Goal: Navigation & Orientation: Understand site structure

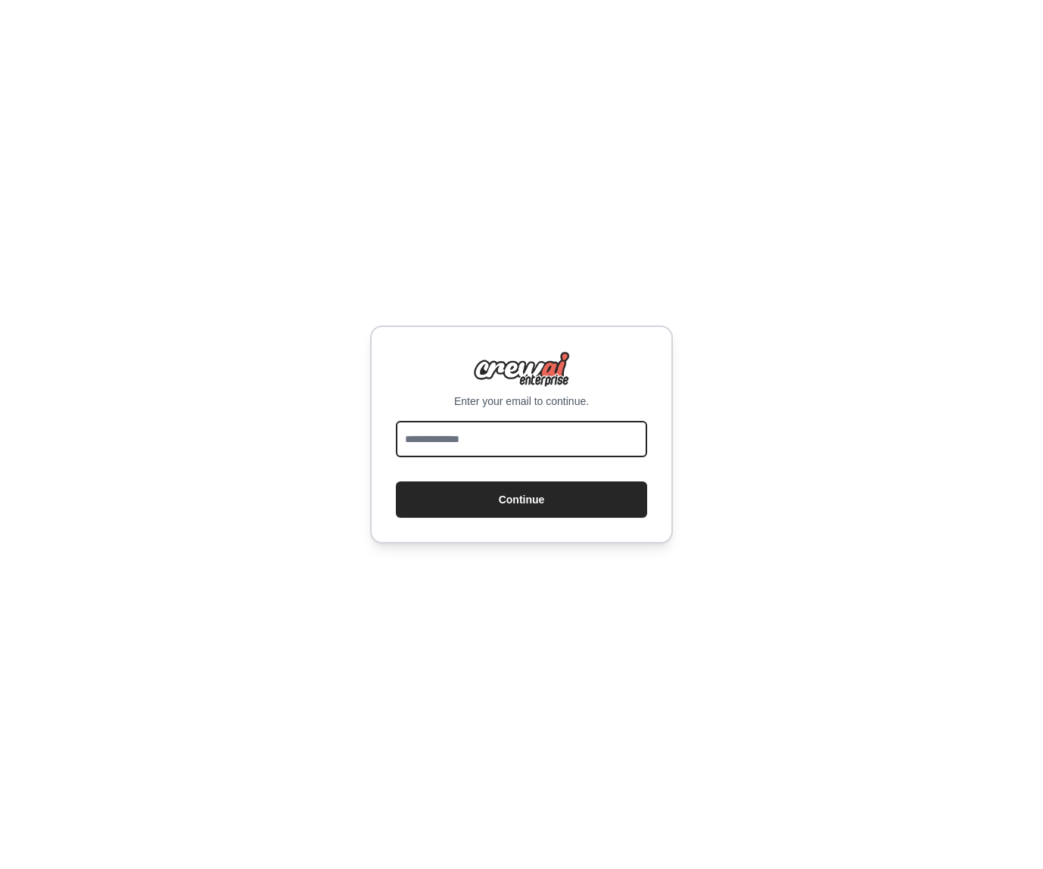
type input "**********"
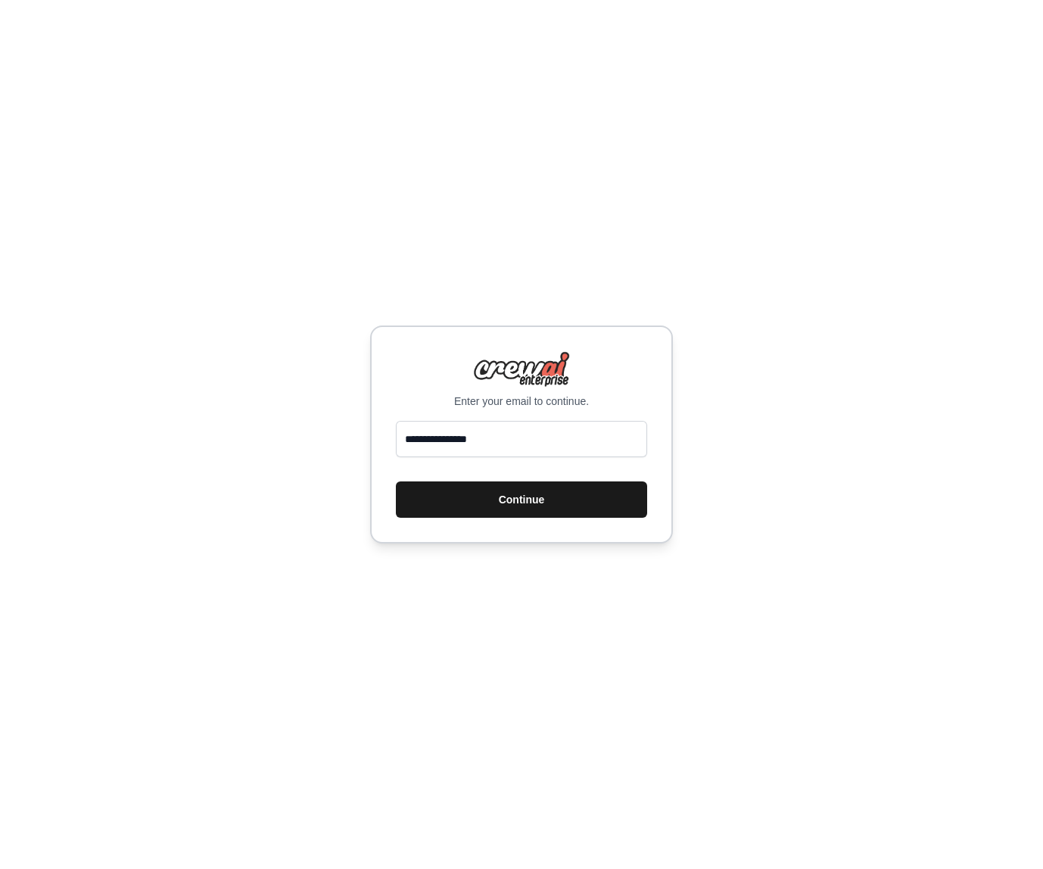
click at [535, 493] on button "Continue" at bounding box center [521, 500] width 251 height 36
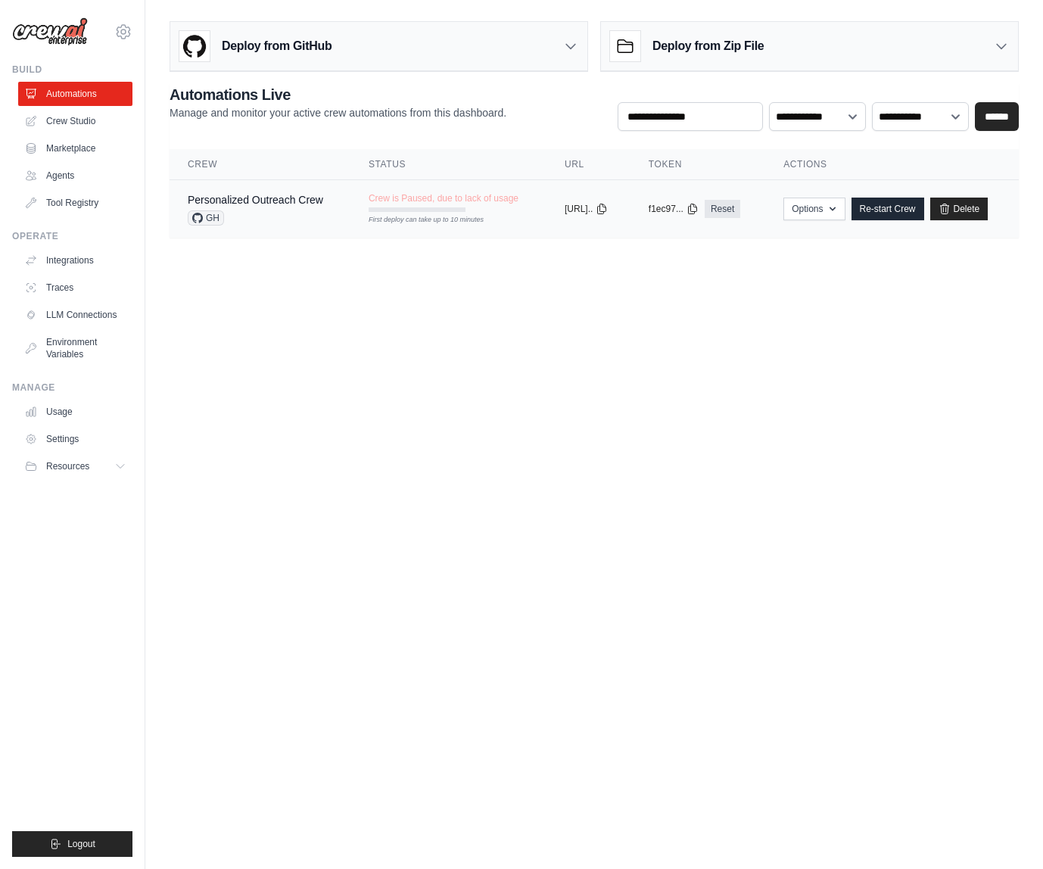
click at [287, 206] on div "Personalized Outreach Crew" at bounding box center [256, 199] width 136 height 15
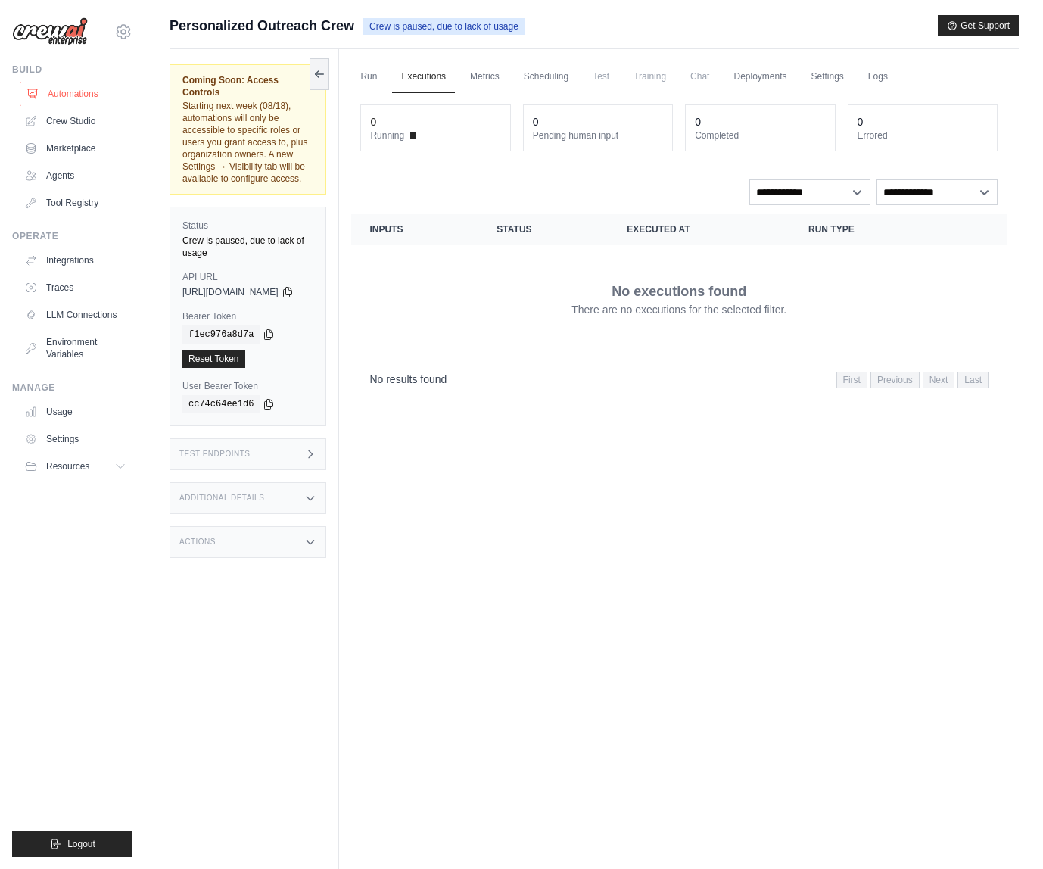
click at [63, 94] on link "Automations" at bounding box center [77, 94] width 114 height 24
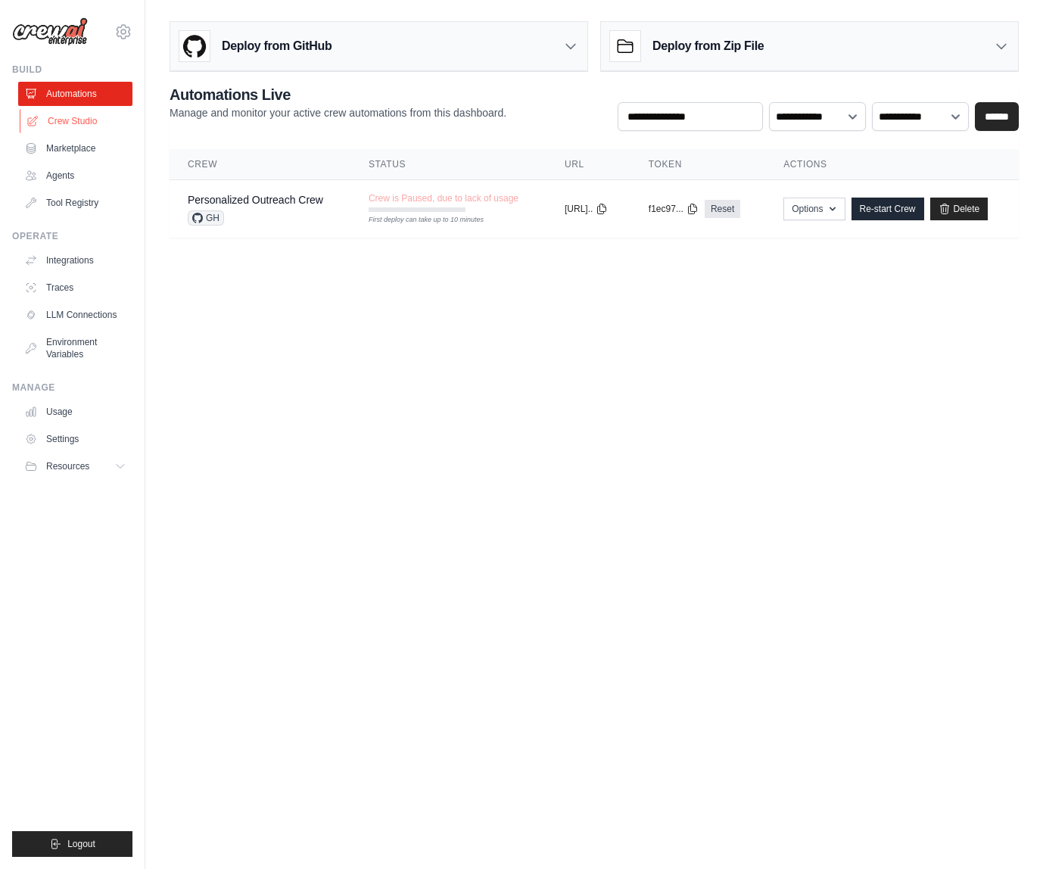
click at [78, 121] on link "Crew Studio" at bounding box center [77, 121] width 114 height 24
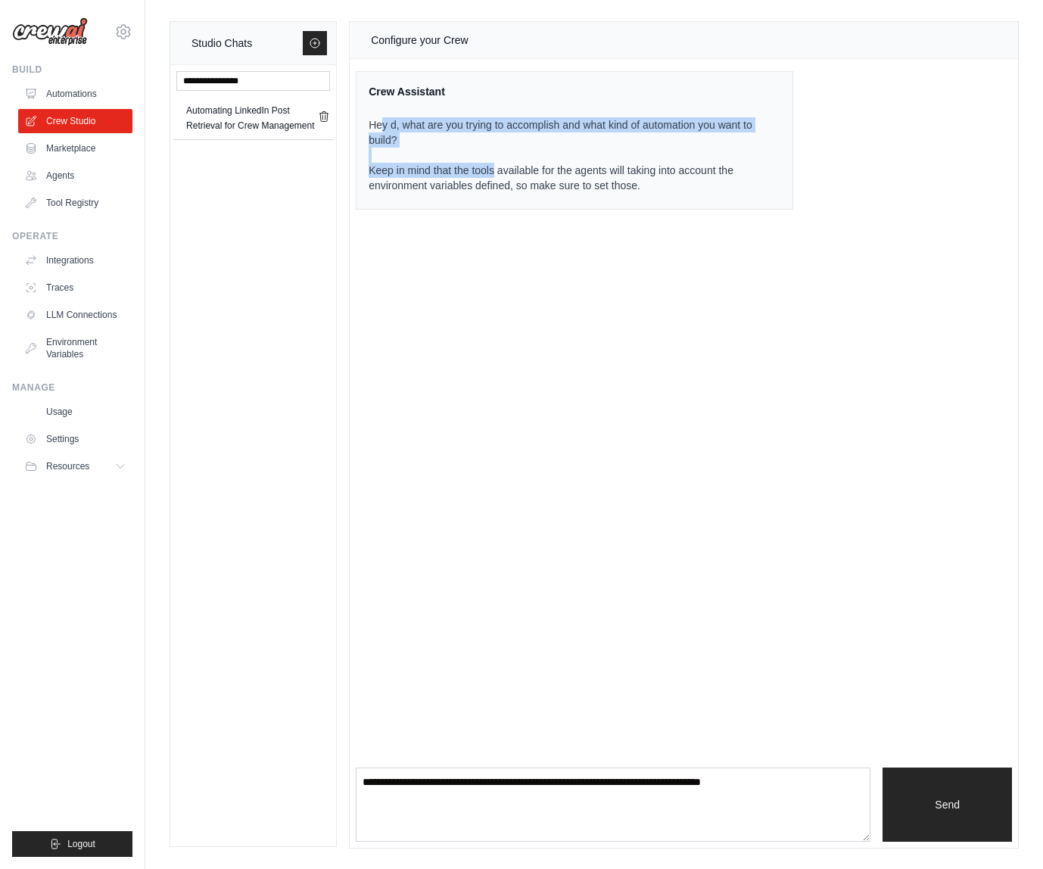
drag, startPoint x: 384, startPoint y: 122, endPoint x: 495, endPoint y: 161, distance: 118.1
click at [495, 161] on p "Hey d, what are you trying to accomplish and what kind of automation you want t…" at bounding box center [566, 155] width 394 height 76
drag, startPoint x: 404, startPoint y: 120, endPoint x: 664, endPoint y: 189, distance: 269.4
click at [664, 189] on p "Hey d, what are you trying to accomplish and what kind of automation you want t…" at bounding box center [566, 155] width 394 height 76
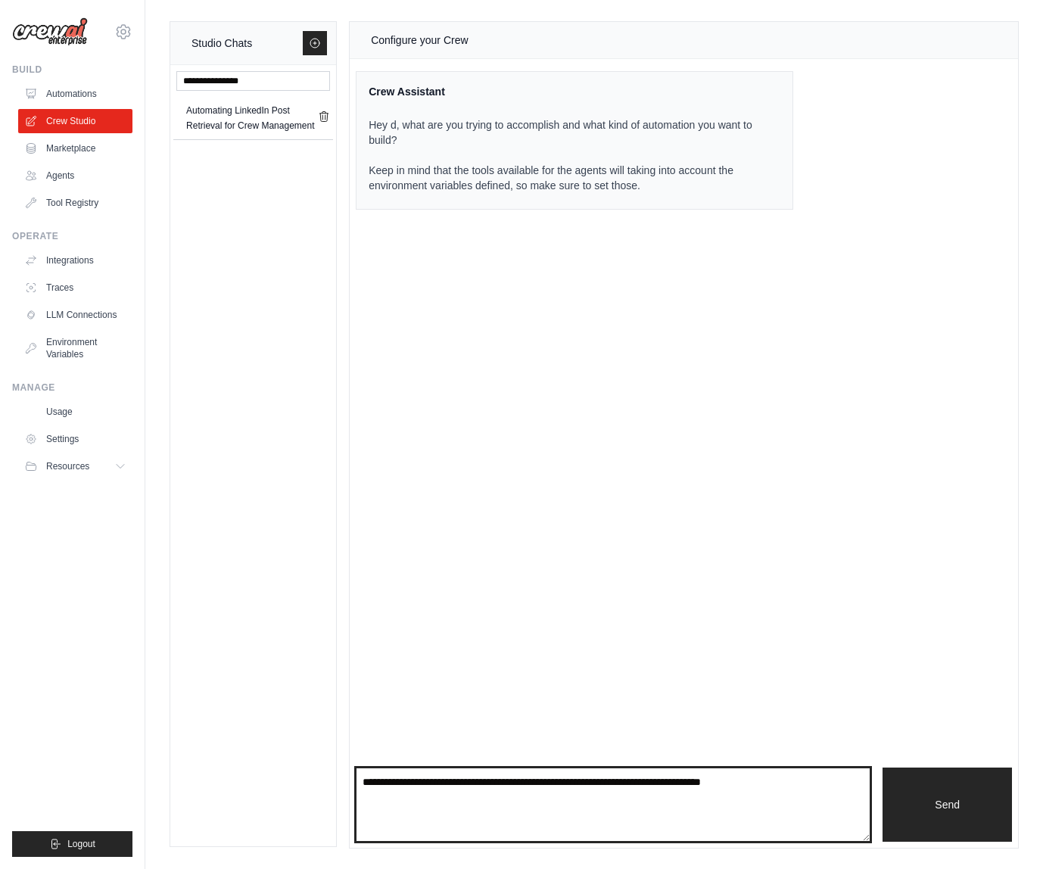
click at [493, 797] on textarea at bounding box center [613, 805] width 515 height 74
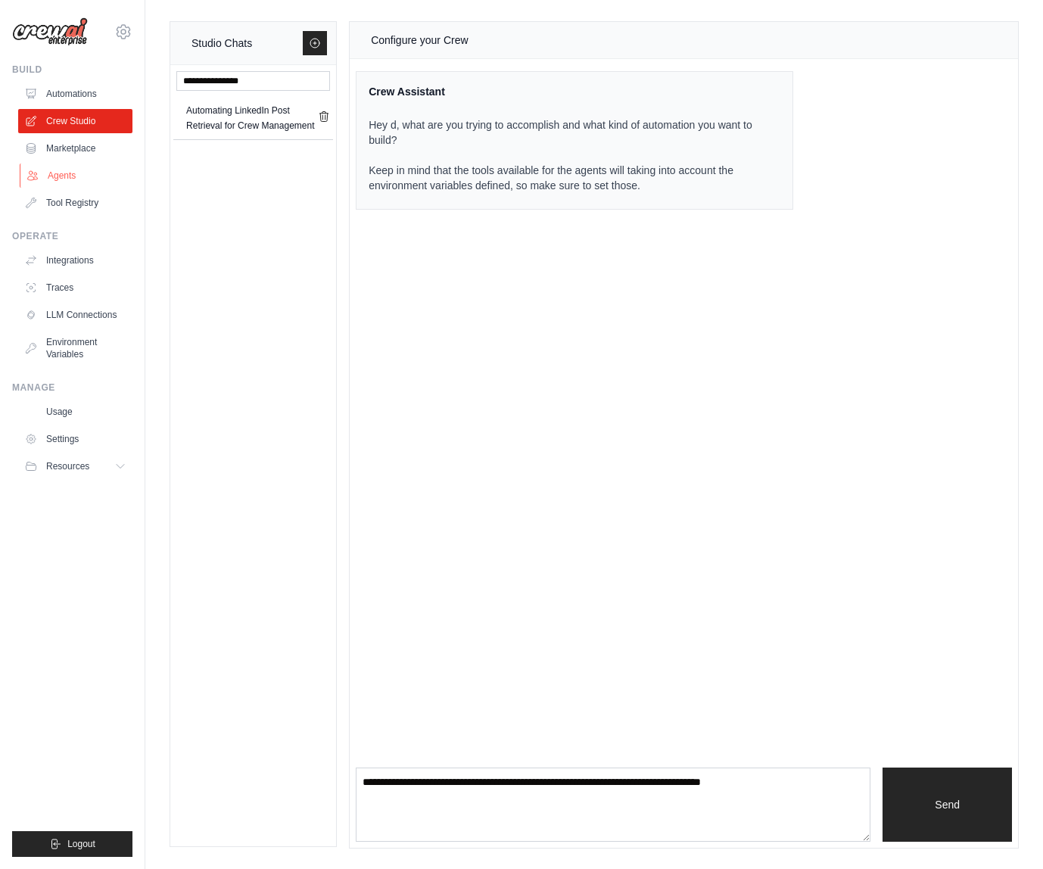
click at [51, 168] on link "Agents" at bounding box center [77, 176] width 114 height 24
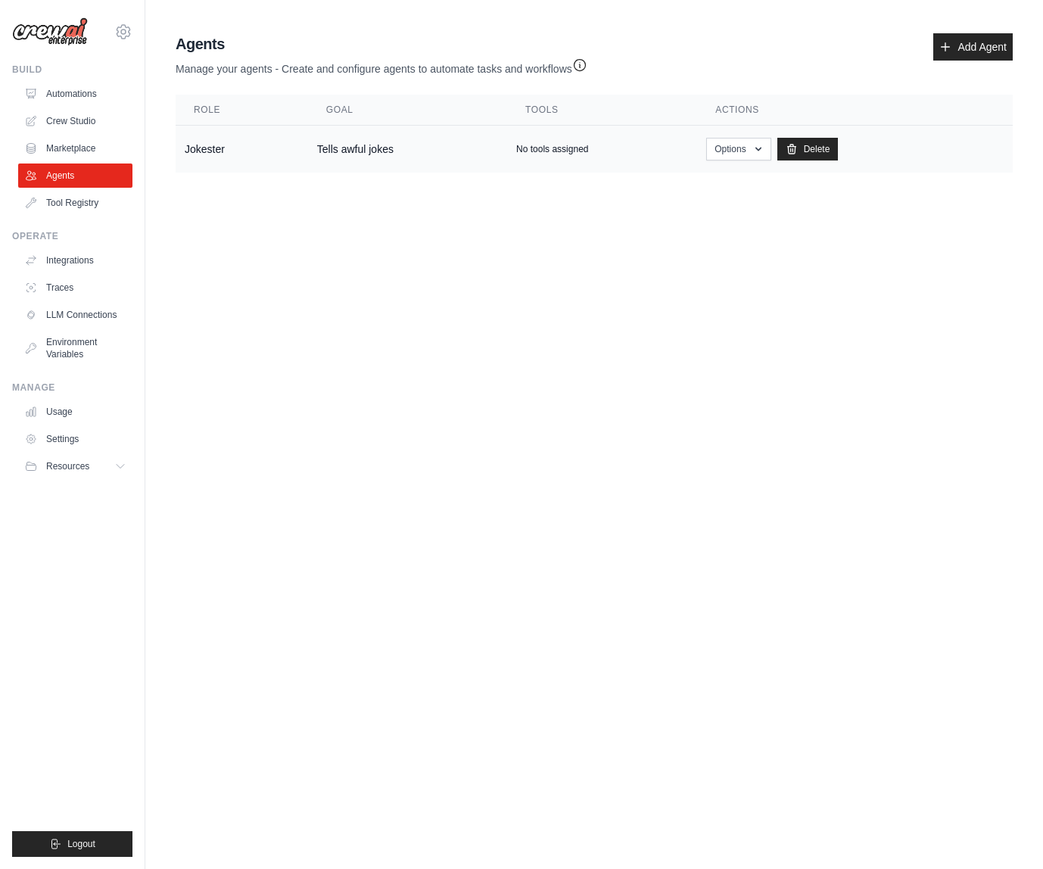
click at [198, 151] on td "Jokester" at bounding box center [242, 150] width 133 height 48
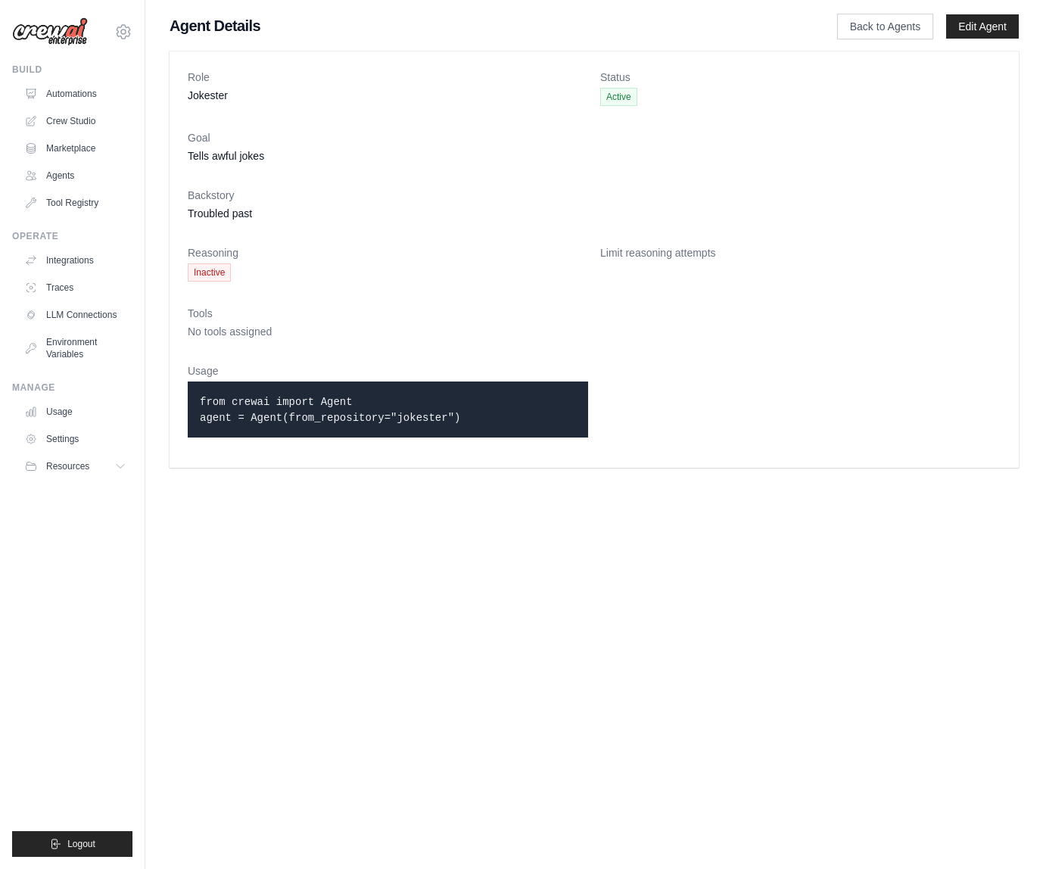
drag, startPoint x: 197, startPoint y: 398, endPoint x: 504, endPoint y: 416, distance: 307.9
click at [504, 416] on div "from crewai import Agent agent = Agent(from_repository="jokester")" at bounding box center [388, 410] width 401 height 56
click at [504, 416] on p "from crewai import Agent agent = Agent(from_repository="jokester")" at bounding box center [388, 410] width 376 height 32
click at [76, 310] on link "LLM Connections" at bounding box center [77, 315] width 114 height 24
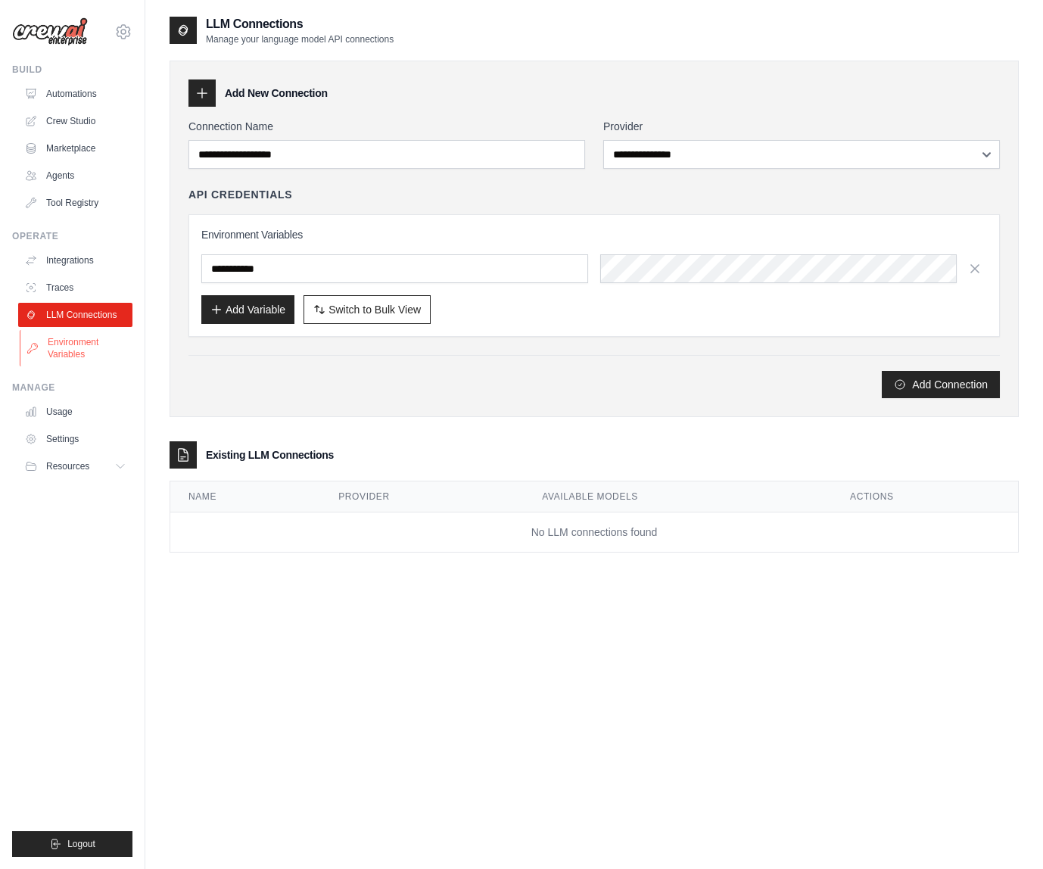
click at [77, 342] on link "Environment Variables" at bounding box center [77, 348] width 114 height 36
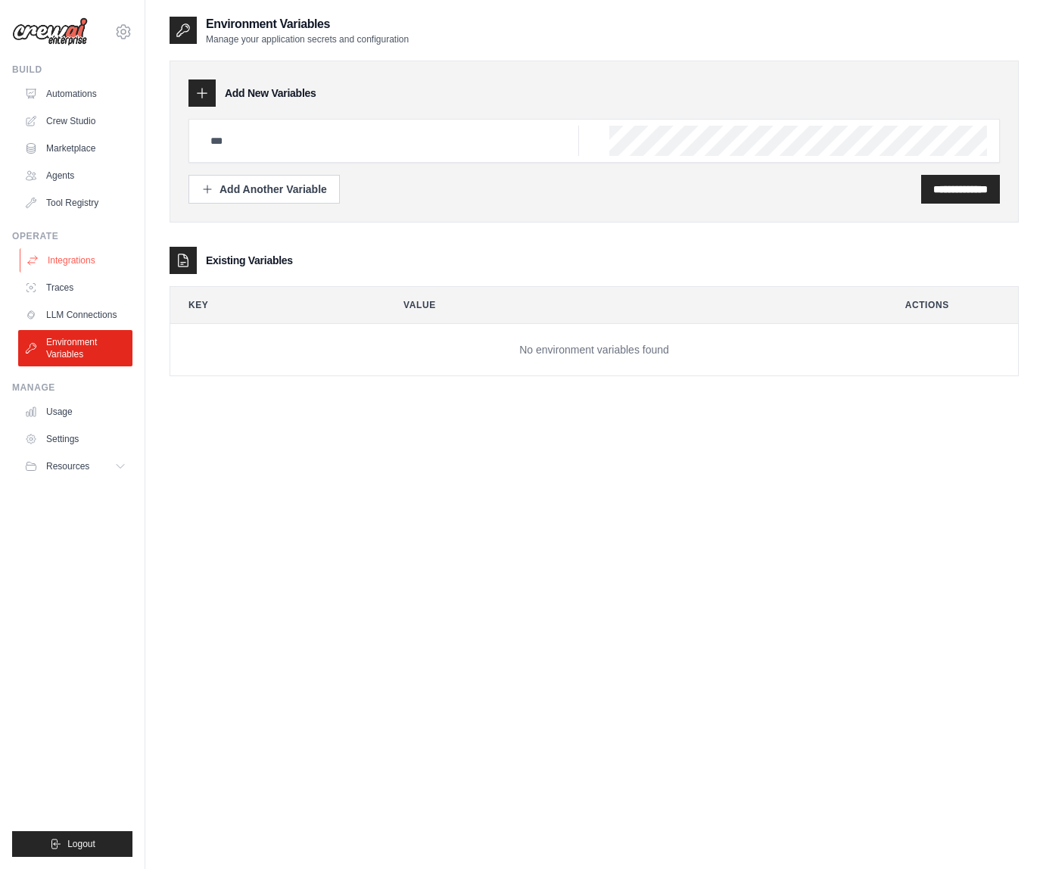
click at [66, 264] on link "Integrations" at bounding box center [77, 260] width 114 height 24
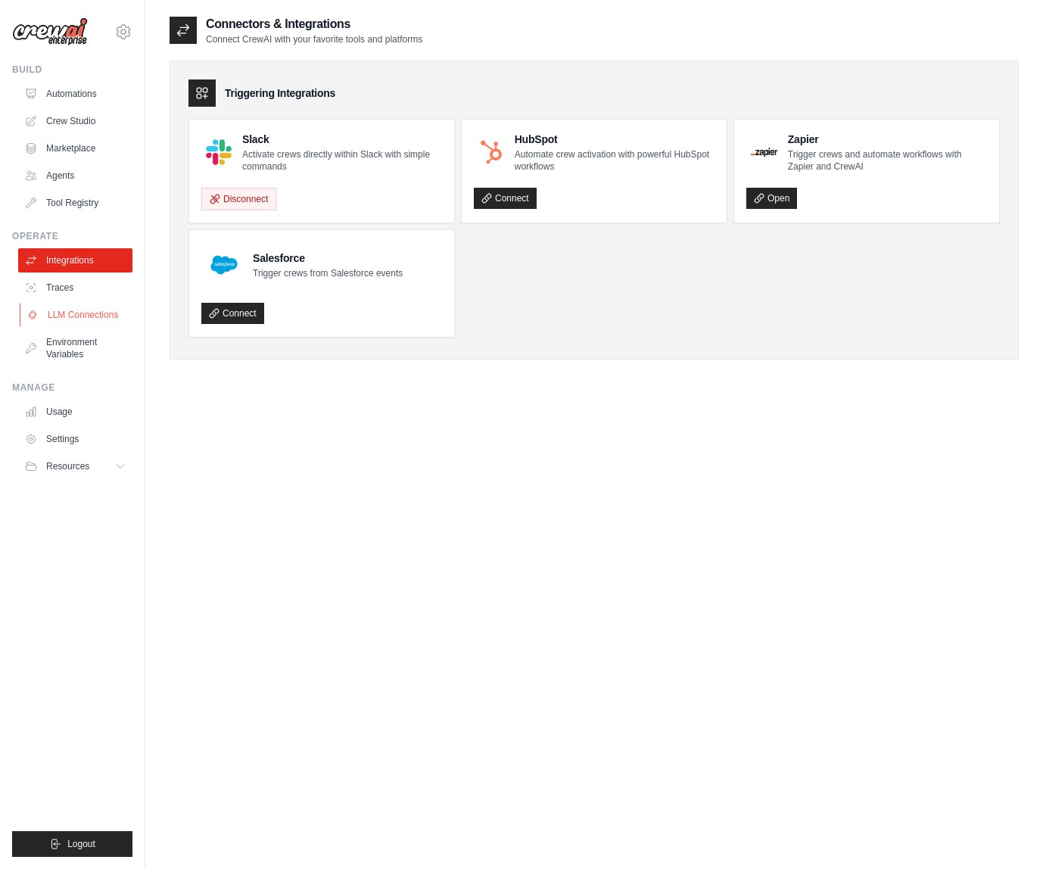
click at [58, 317] on link "LLM Connections" at bounding box center [77, 315] width 114 height 24
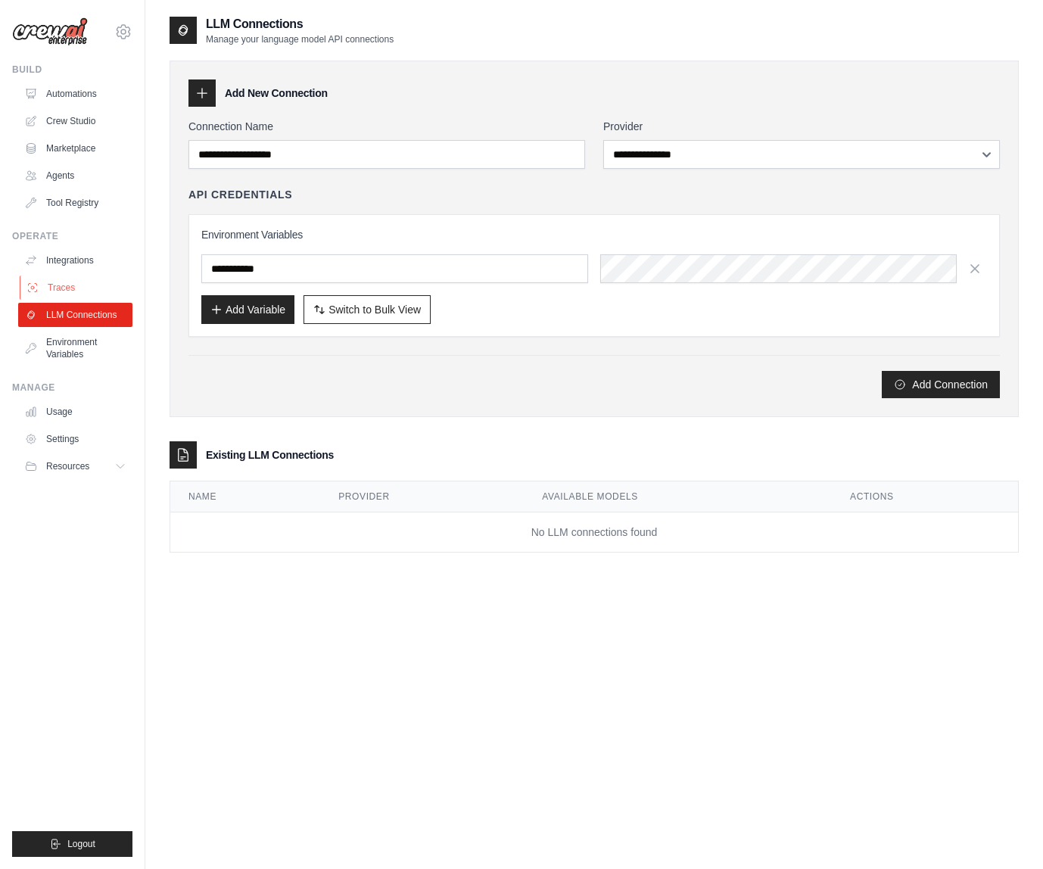
click at [64, 279] on link "Traces" at bounding box center [77, 288] width 114 height 24
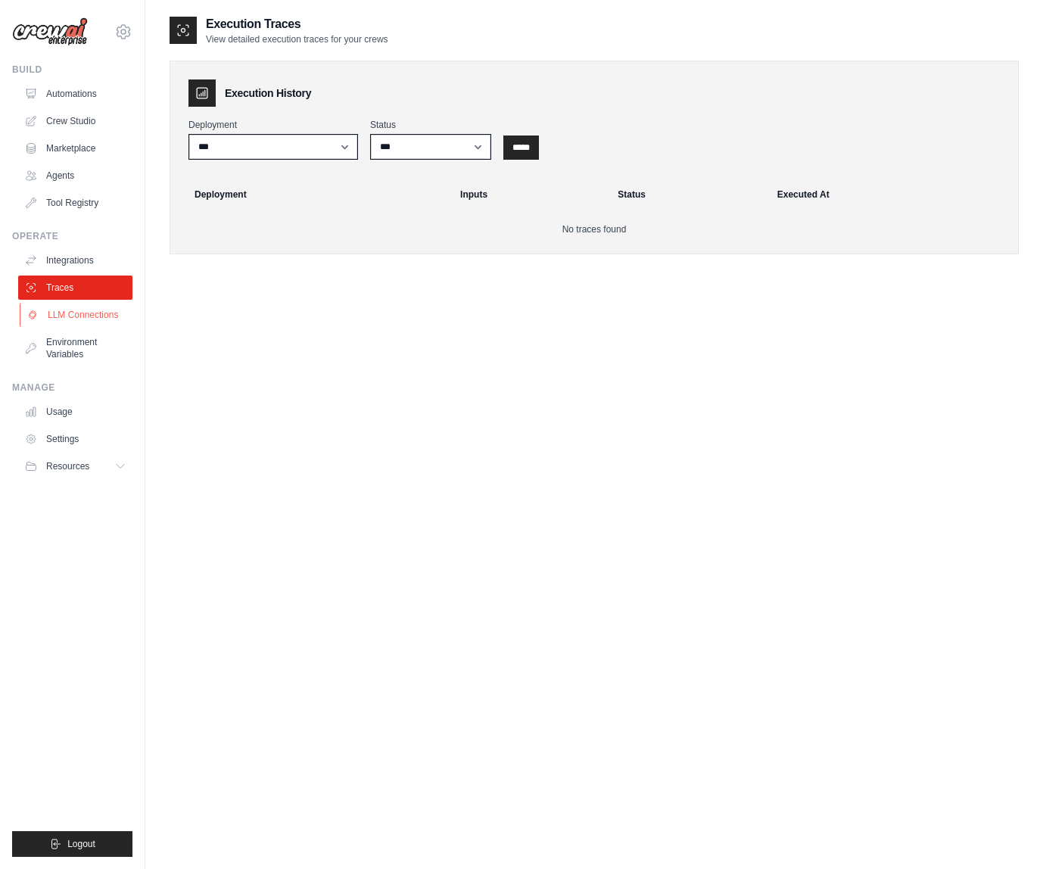
click at [67, 307] on link "LLM Connections" at bounding box center [77, 315] width 114 height 24
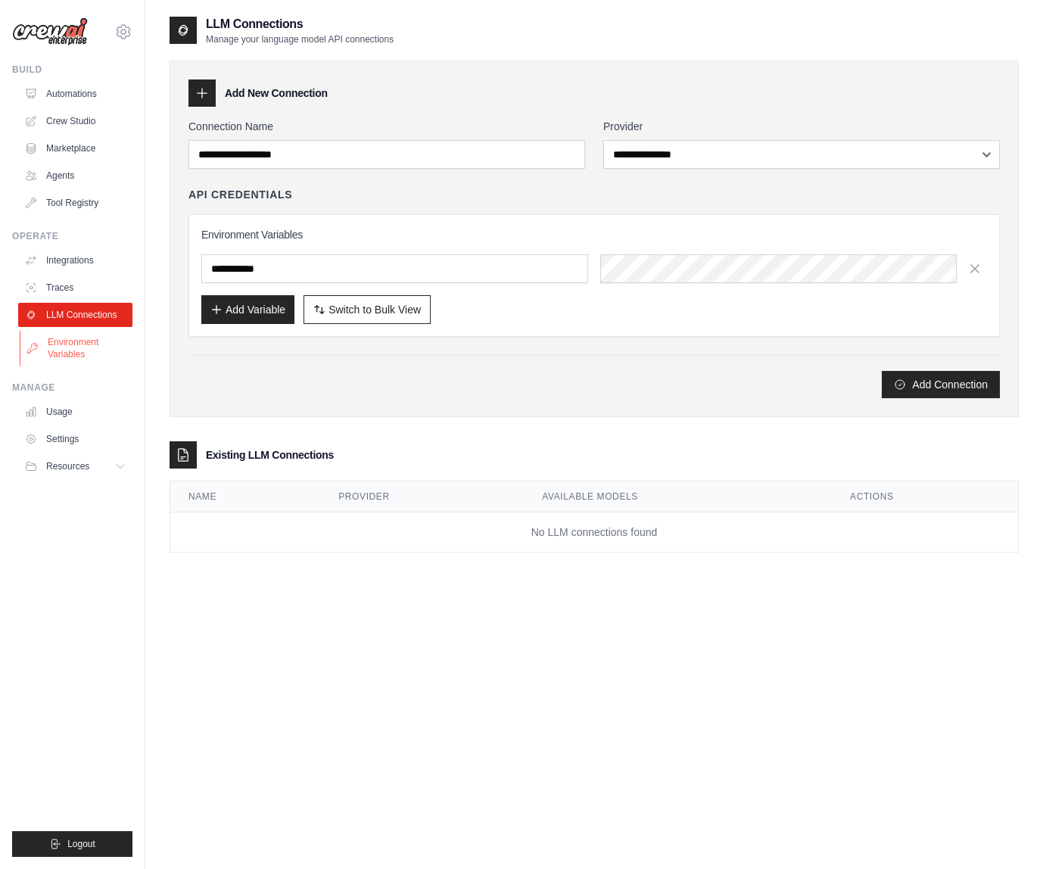
click at [85, 350] on link "Environment Variables" at bounding box center [77, 348] width 114 height 36
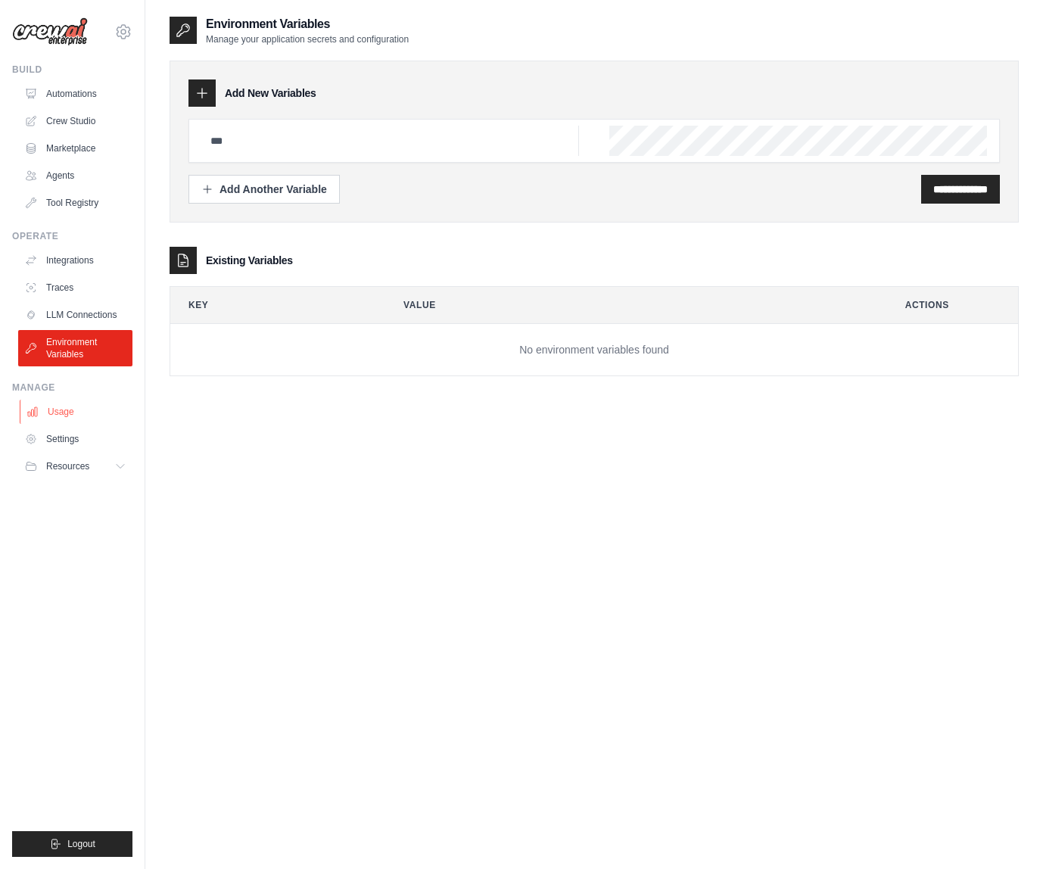
click at [77, 407] on link "Usage" at bounding box center [77, 412] width 114 height 24
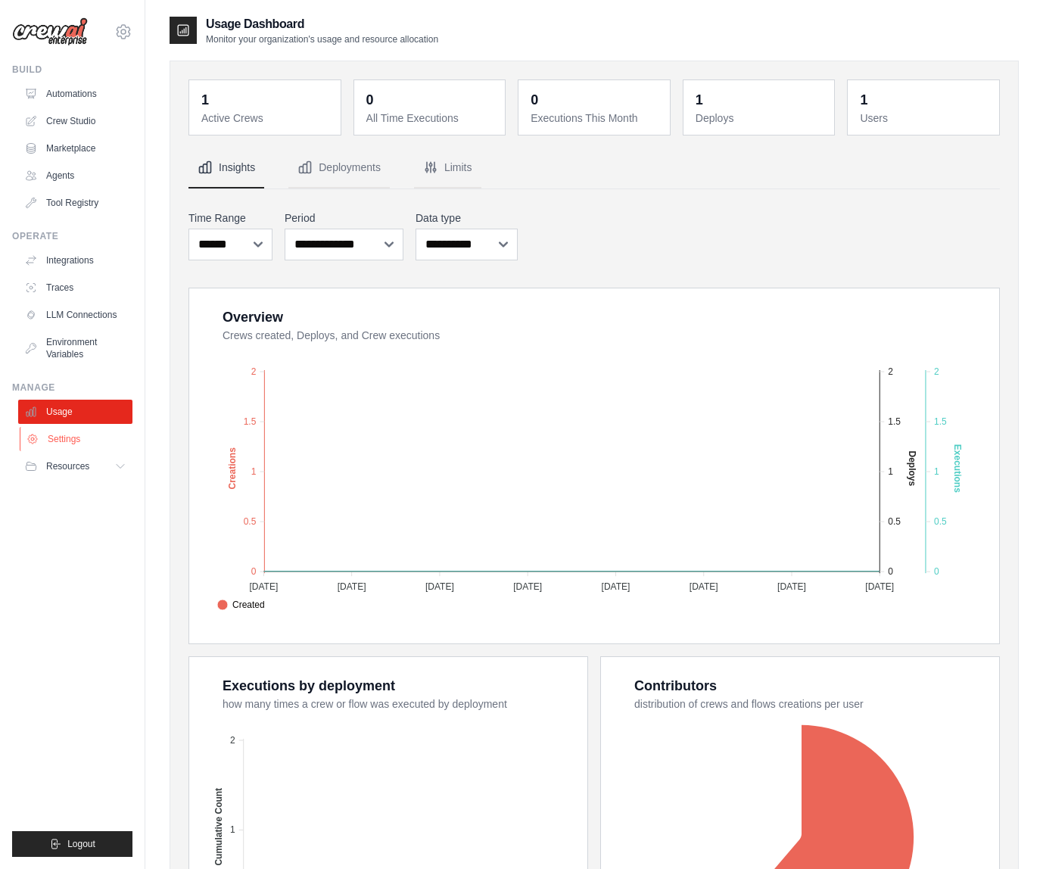
click at [78, 433] on link "Settings" at bounding box center [77, 439] width 114 height 24
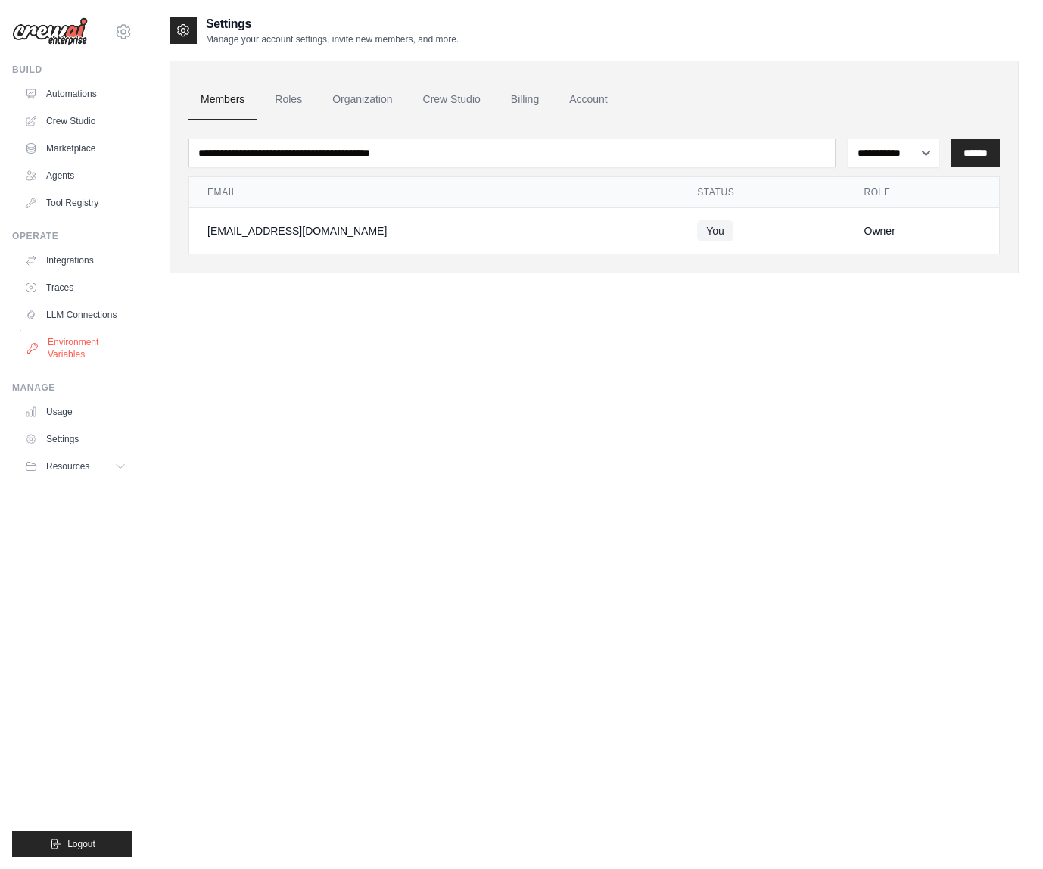
click at [64, 350] on link "Environment Variables" at bounding box center [77, 348] width 114 height 36
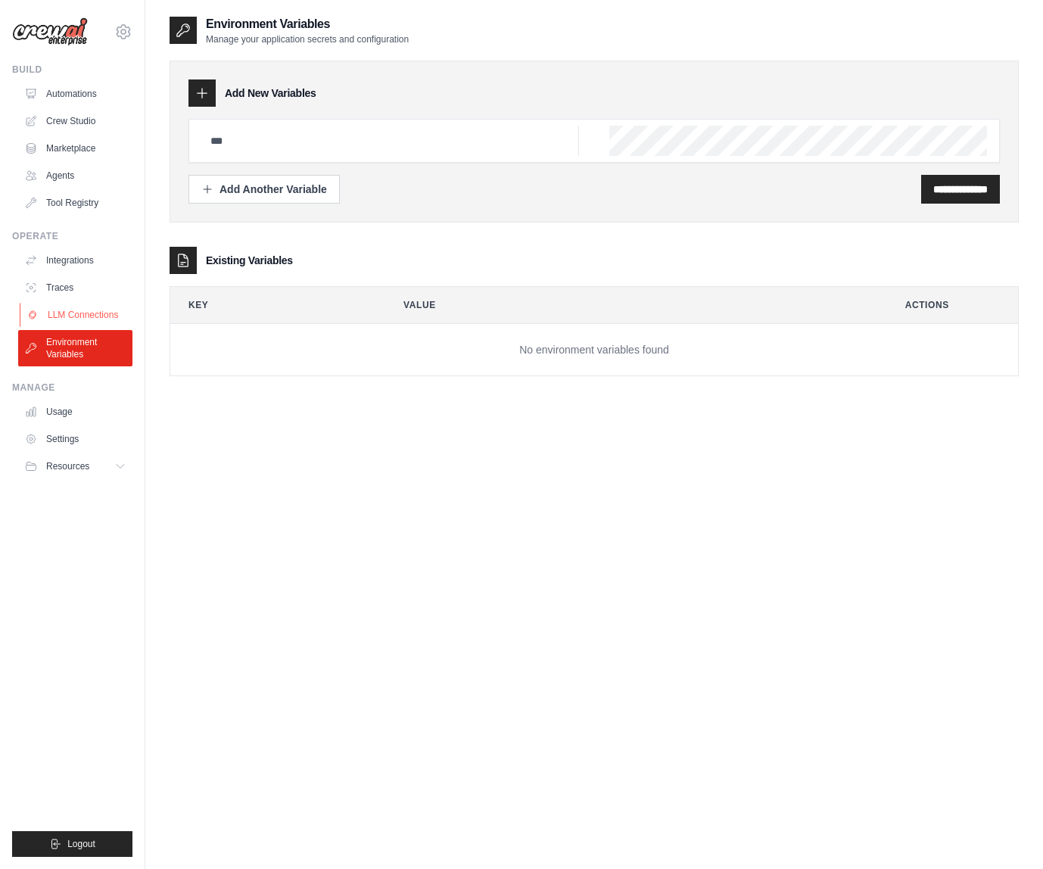
click at [66, 315] on link "LLM Connections" at bounding box center [77, 315] width 114 height 24
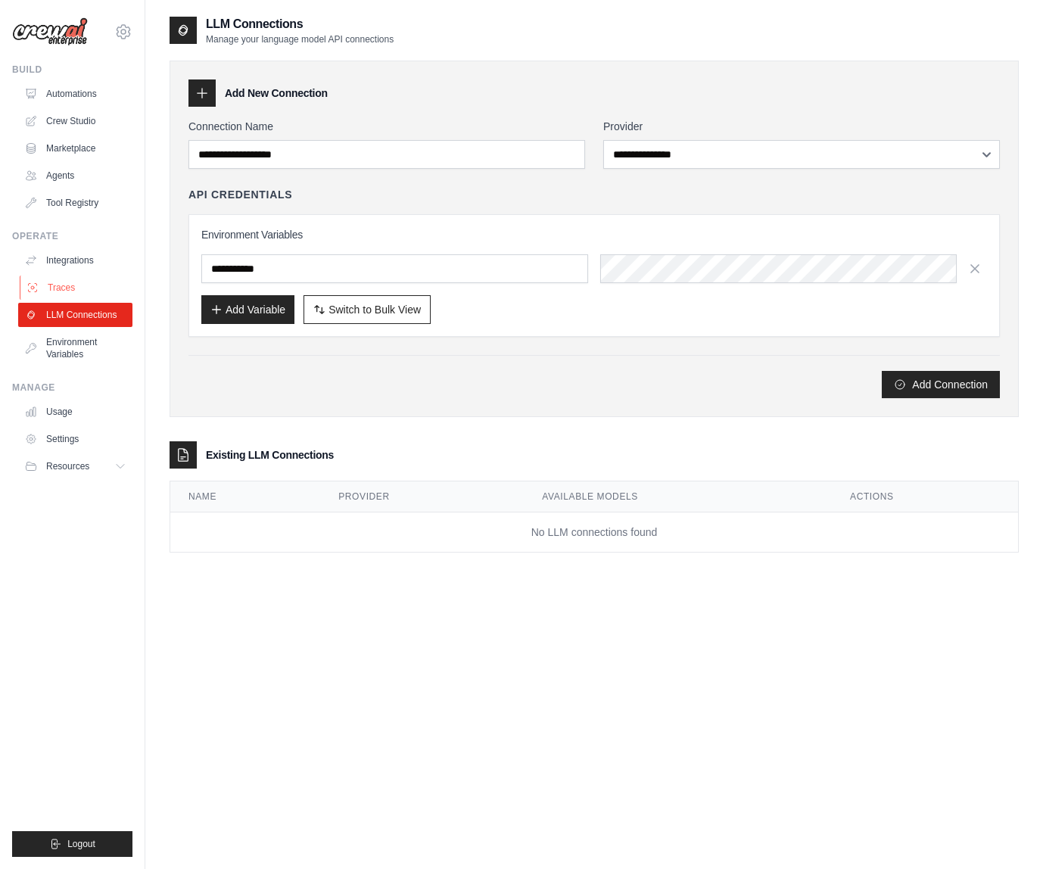
click at [66, 287] on link "Traces" at bounding box center [77, 288] width 114 height 24
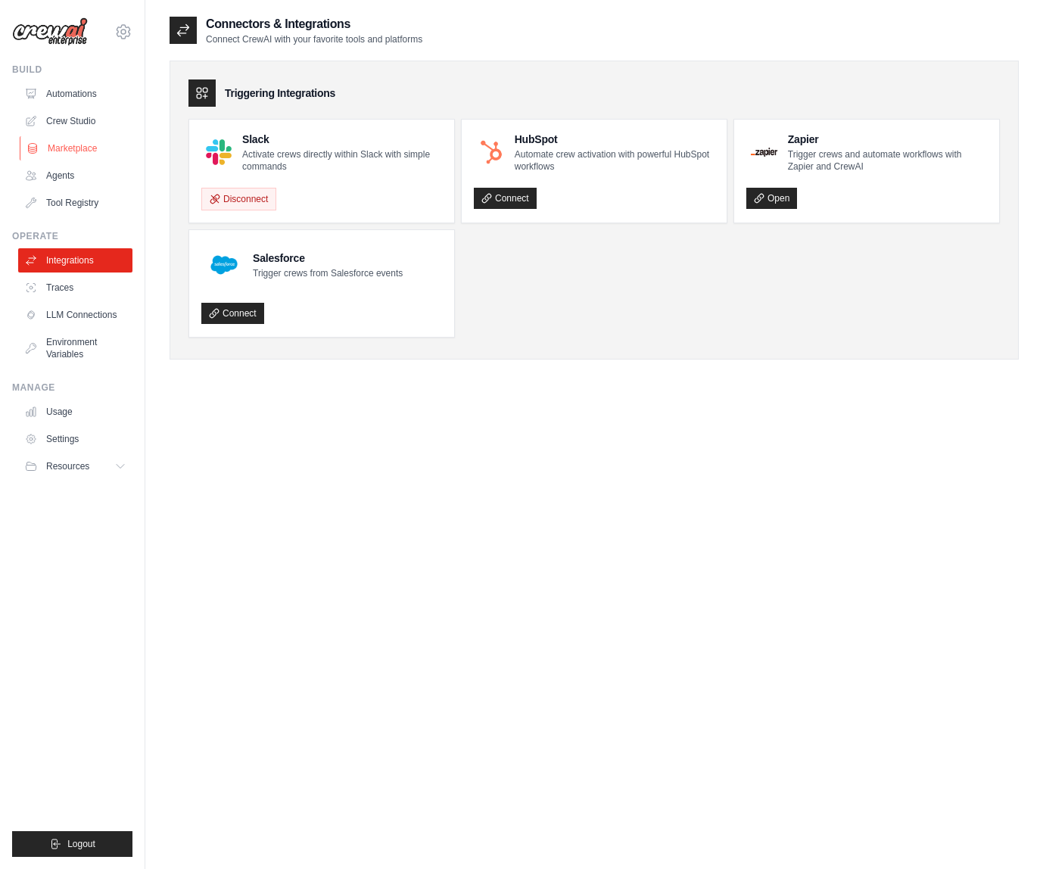
click at [73, 140] on link "Marketplace" at bounding box center [77, 148] width 114 height 24
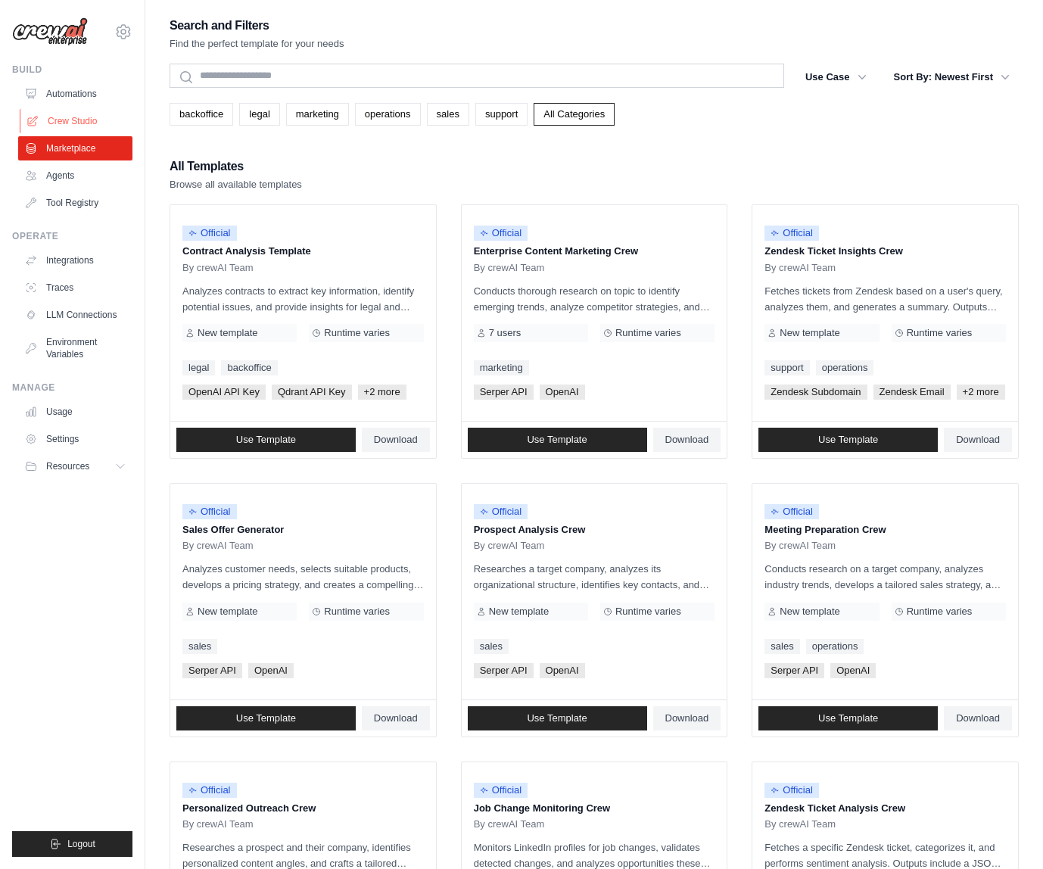
click at [74, 126] on link "Crew Studio" at bounding box center [77, 121] width 114 height 24
click at [73, 69] on div "Build" at bounding box center [72, 70] width 120 height 12
click at [96, 96] on link "Automations" at bounding box center [77, 94] width 114 height 24
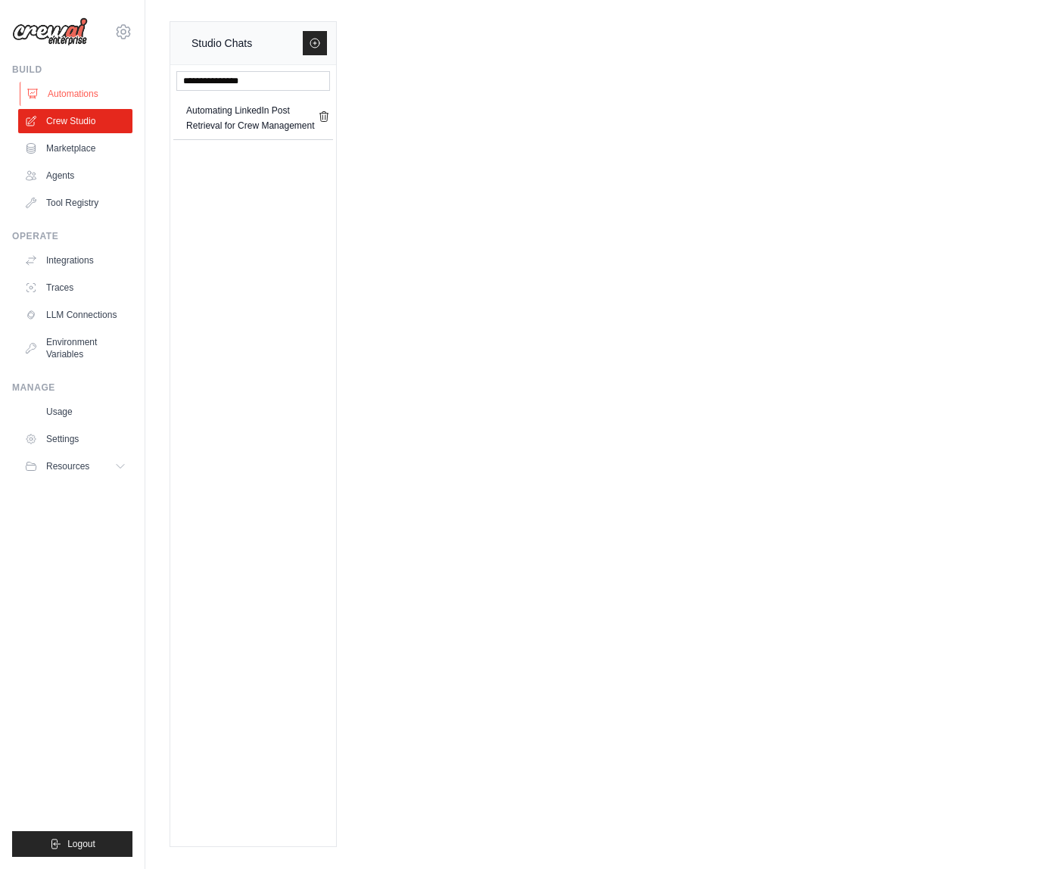
click at [98, 90] on link "Automations" at bounding box center [77, 94] width 114 height 24
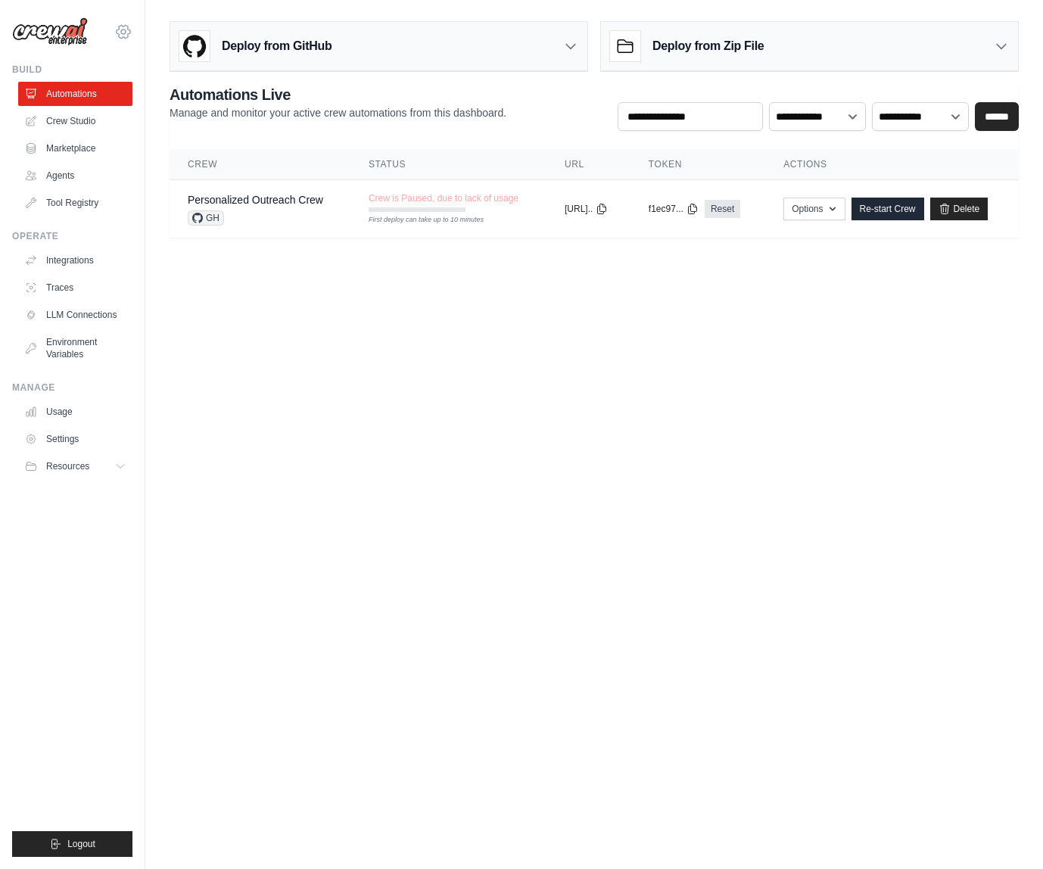
click at [120, 30] on icon at bounding box center [123, 32] width 18 height 18
click at [229, 554] on body "paulchada@me.com Settings Build Automations Crew Studio" at bounding box center [521, 434] width 1043 height 869
click at [104, 112] on link "Crew Studio" at bounding box center [77, 121] width 114 height 24
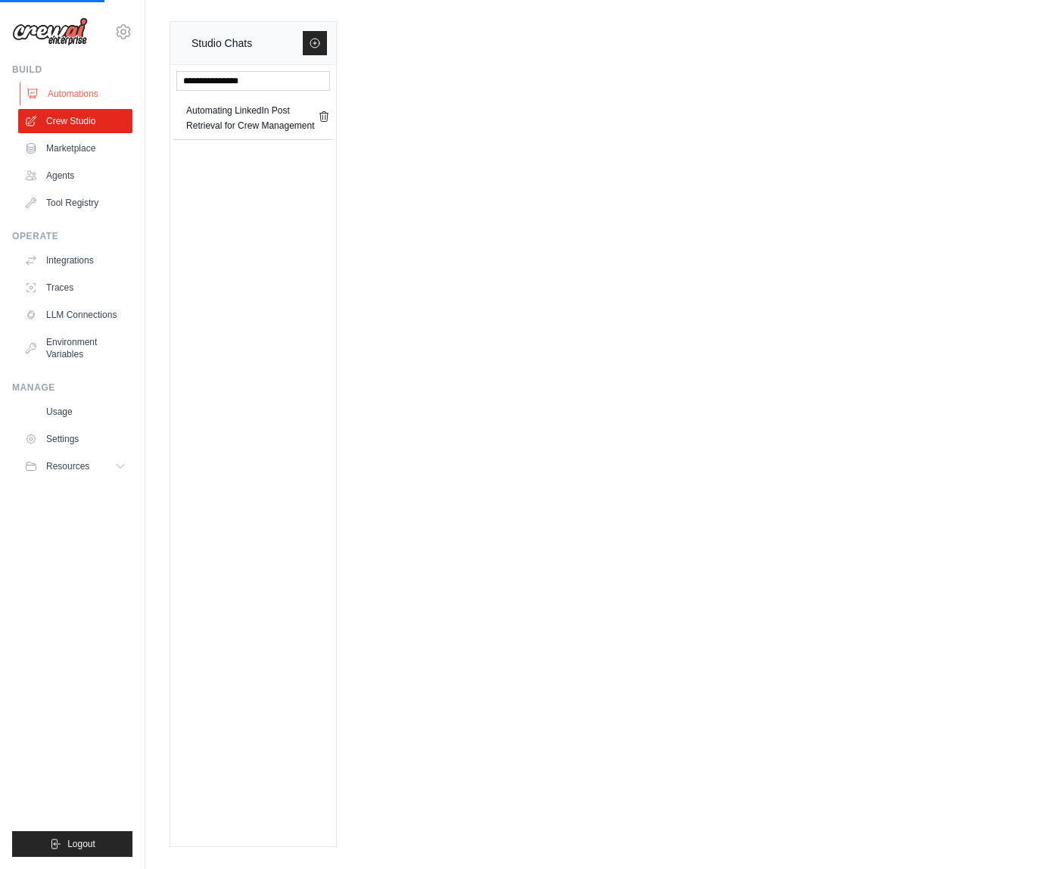
click at [98, 86] on link "Automations" at bounding box center [77, 94] width 114 height 24
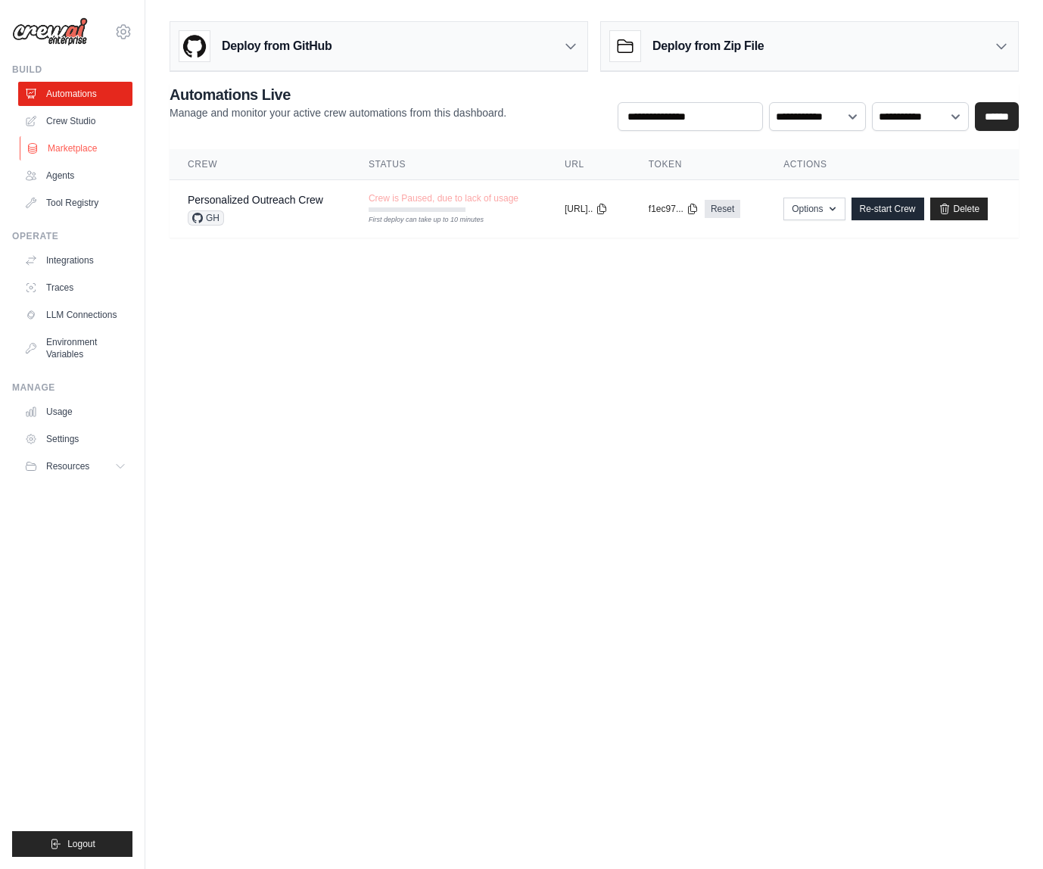
click at [95, 139] on link "Marketplace" at bounding box center [77, 148] width 114 height 24
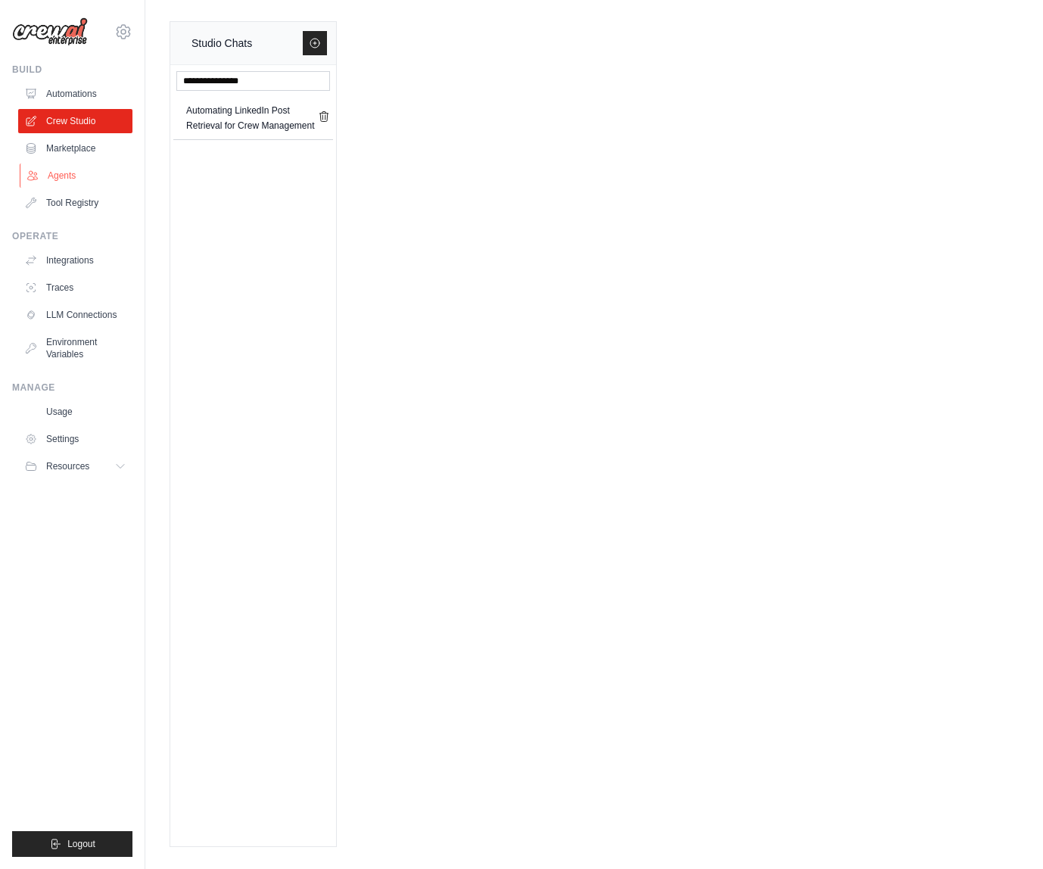
click at [90, 183] on link "Agents" at bounding box center [77, 176] width 114 height 24
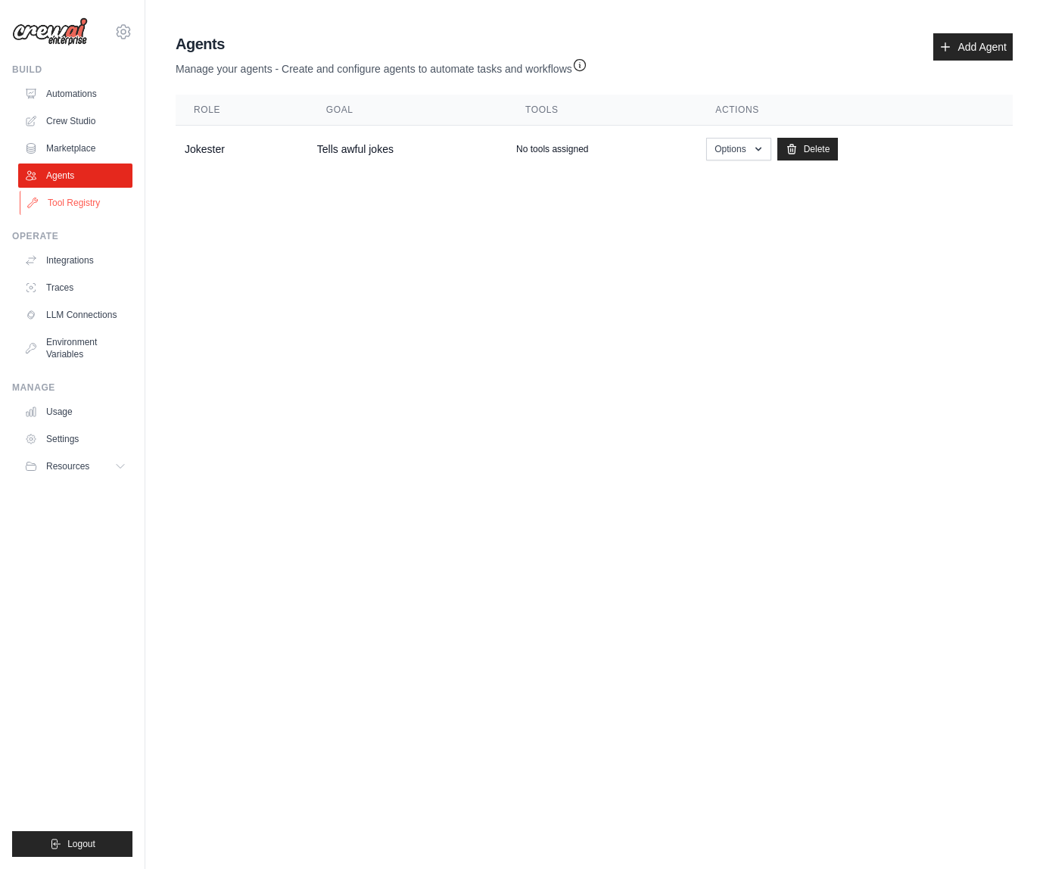
click at [77, 201] on link "Tool Registry" at bounding box center [77, 203] width 114 height 24
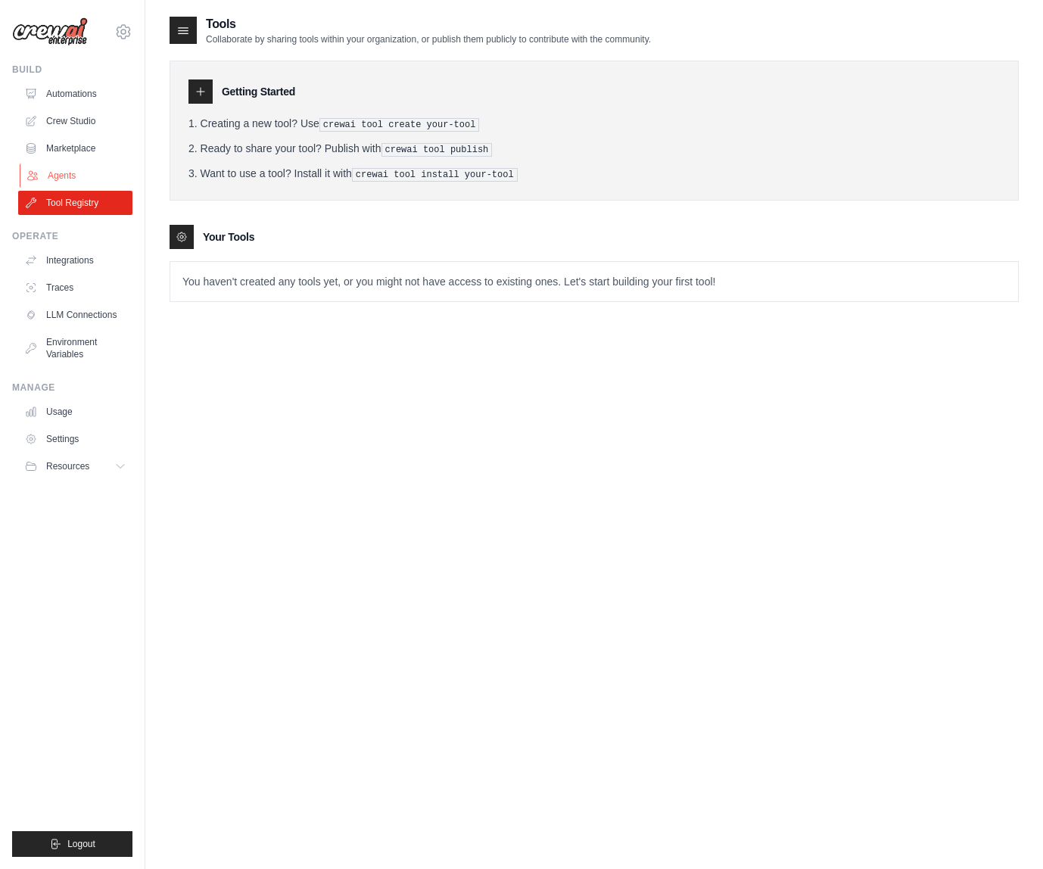
click at [74, 179] on link "Agents" at bounding box center [77, 176] width 114 height 24
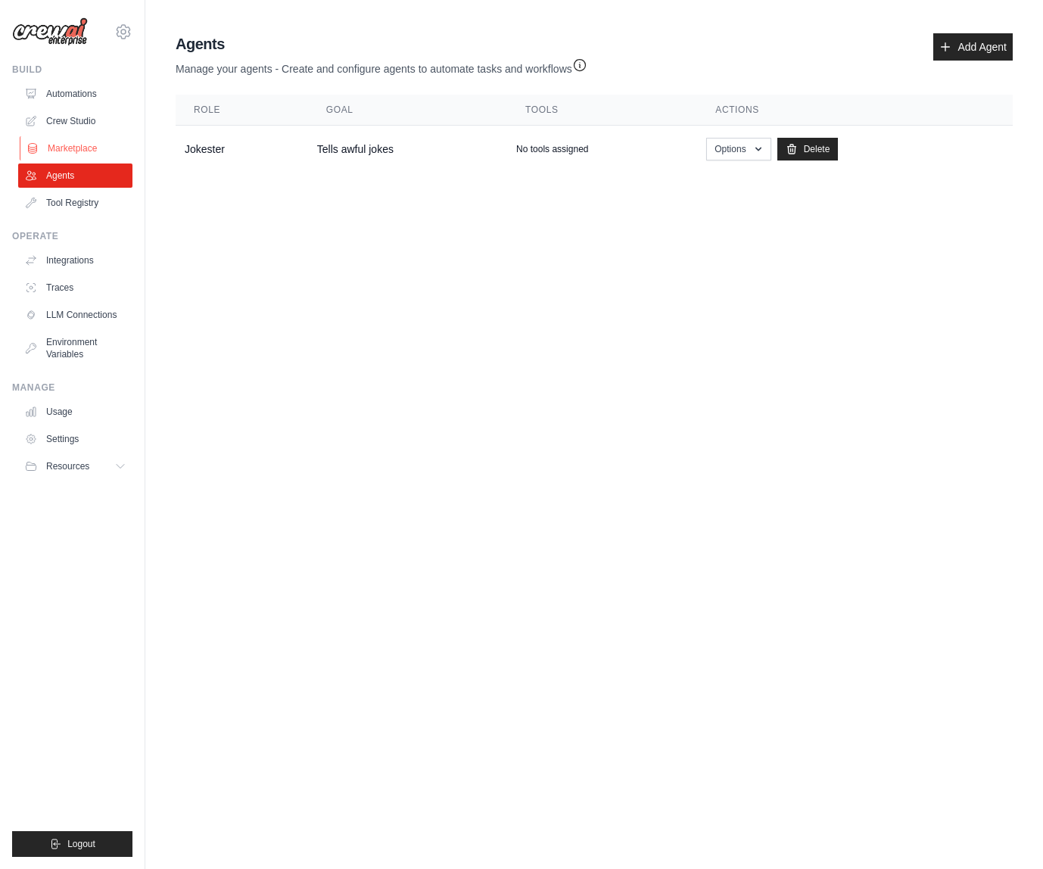
click at [74, 154] on link "Marketplace" at bounding box center [77, 148] width 114 height 24
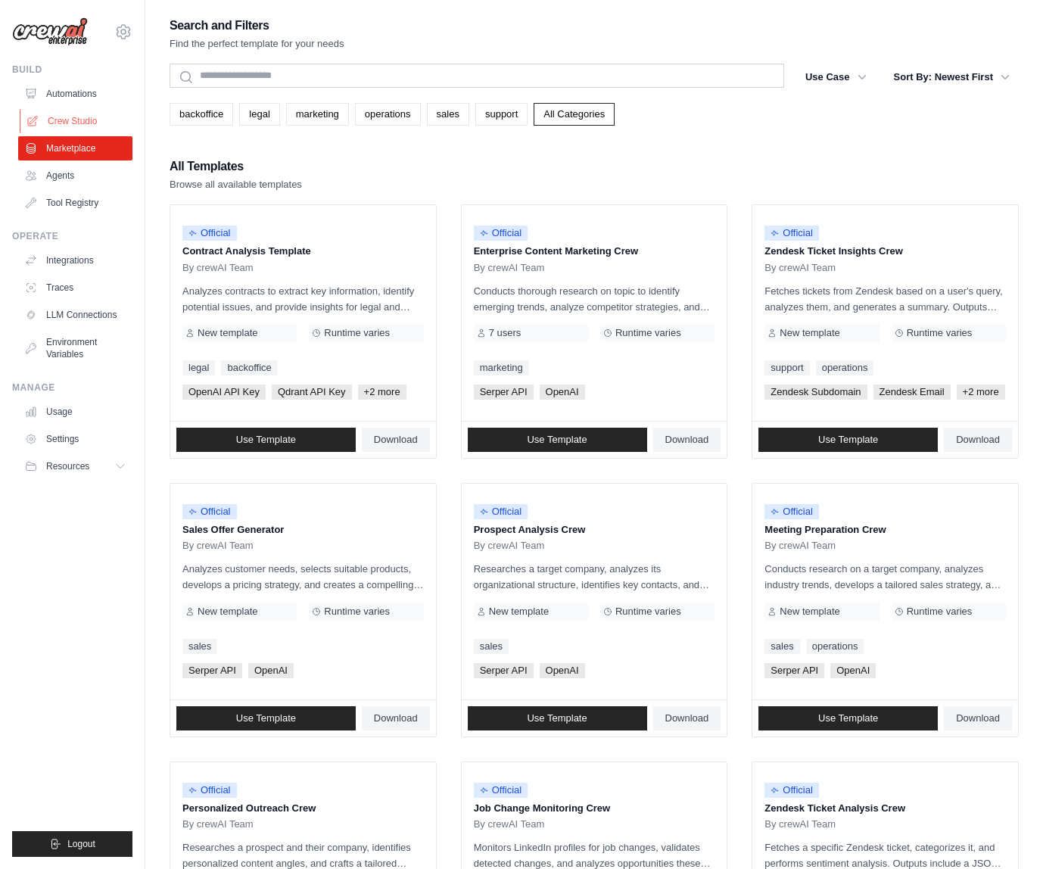
click at [76, 121] on link "Crew Studio" at bounding box center [77, 121] width 114 height 24
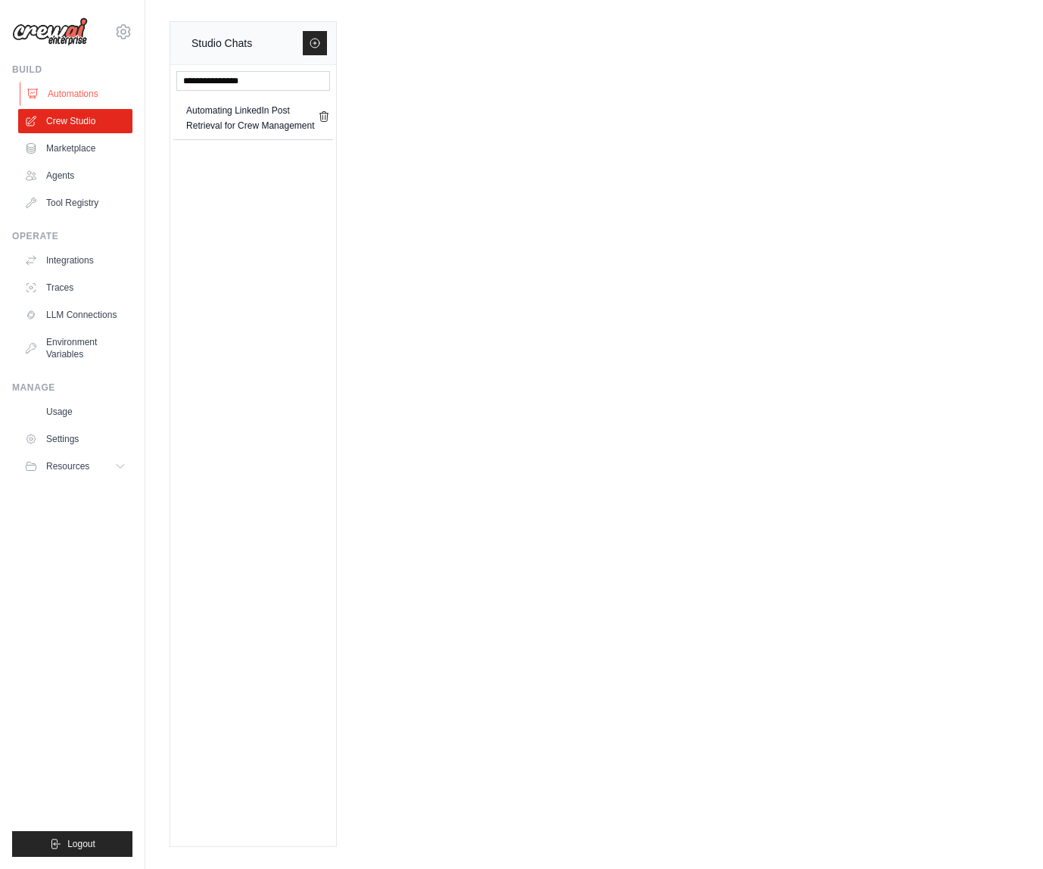
click at [77, 98] on link "Automations" at bounding box center [77, 94] width 114 height 24
click at [82, 340] on link "Environment Variables" at bounding box center [77, 348] width 114 height 36
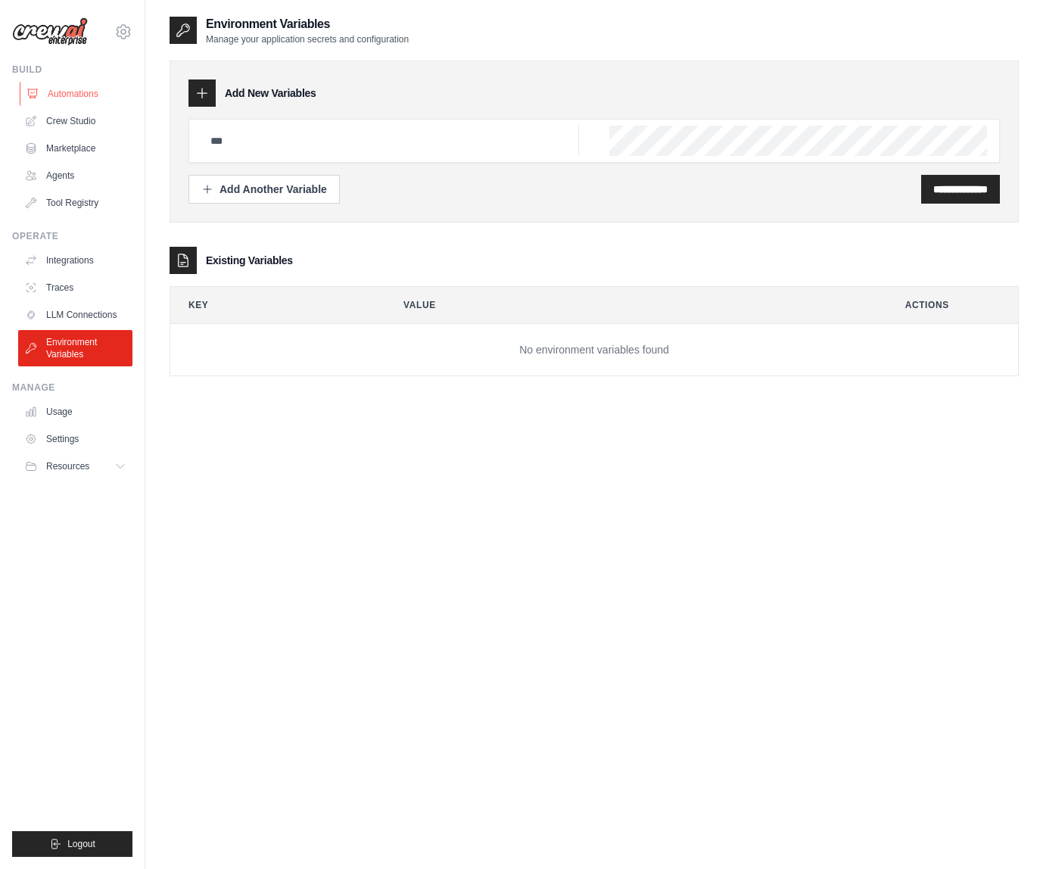
click at [82, 89] on link "Automations" at bounding box center [77, 94] width 114 height 24
